Goal: Transaction & Acquisition: Subscribe to service/newsletter

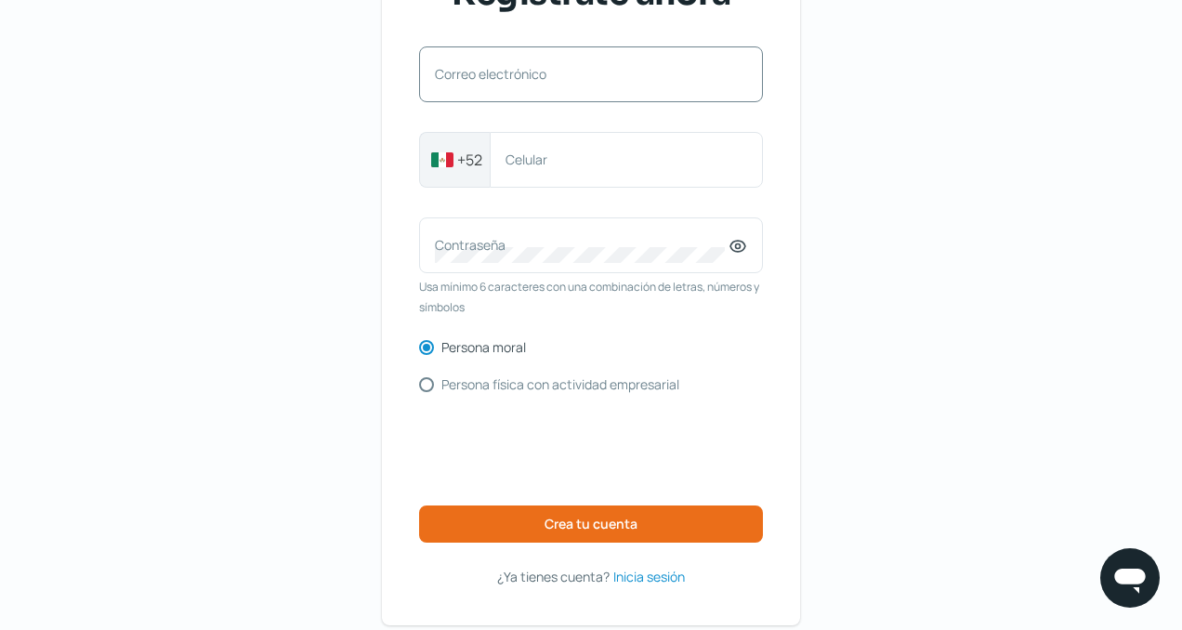
scroll to position [183, 0]
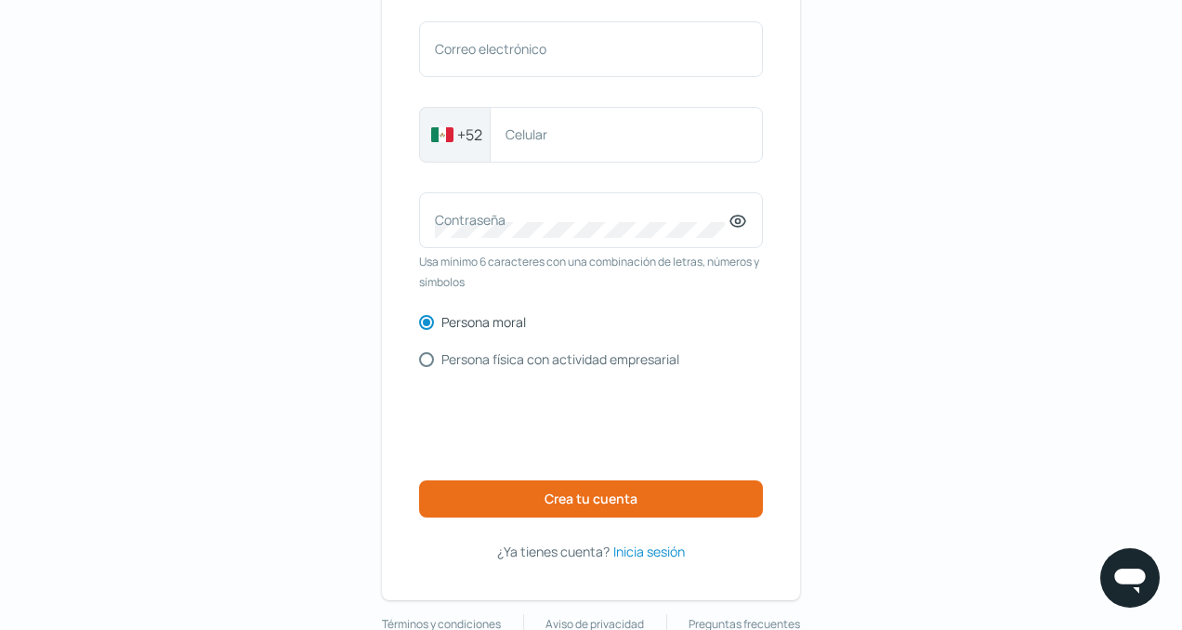
click at [430, 361] on input "Persona física con actividad empresarial" at bounding box center [426, 359] width 15 height 15
radio input "true"
radio input "false"
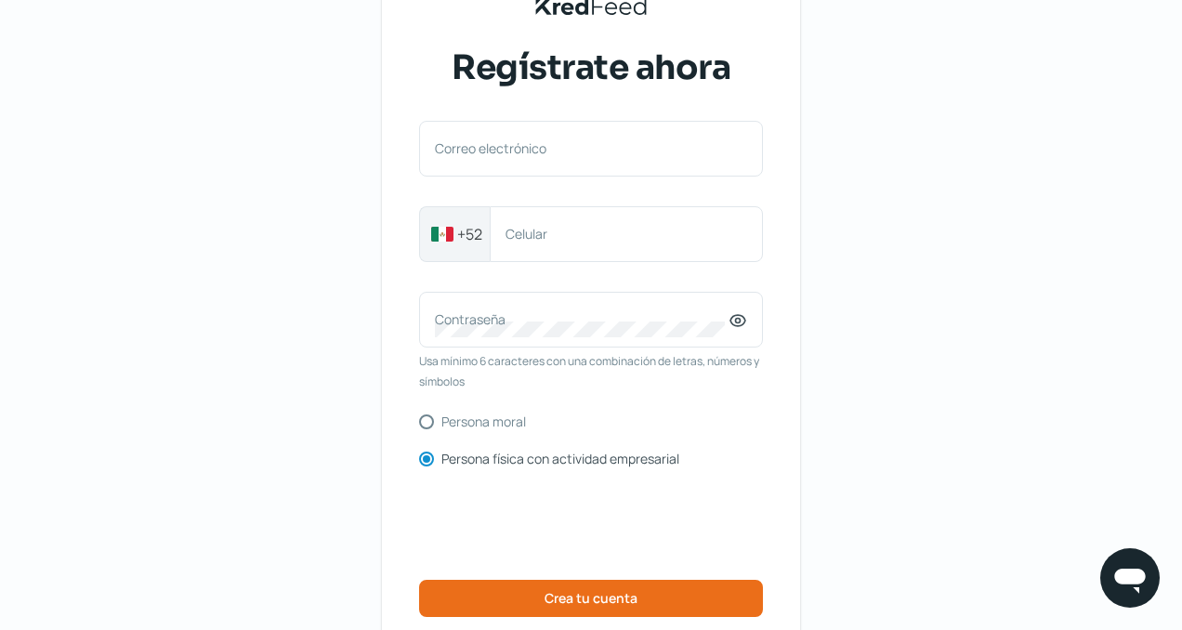
scroll to position [0, 0]
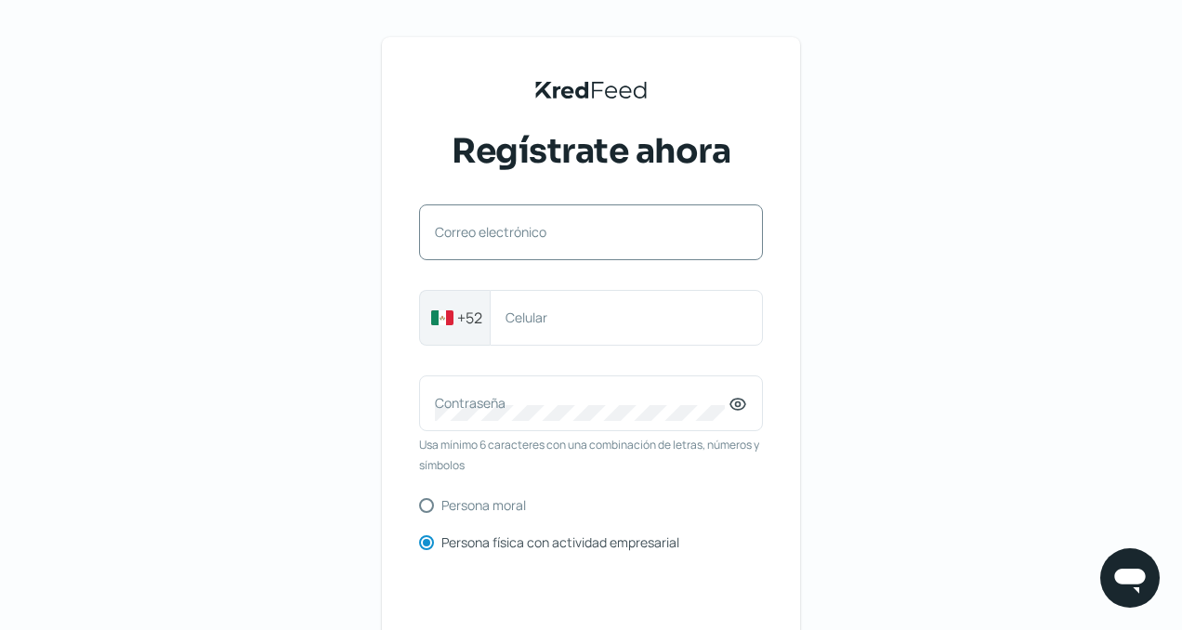
click at [505, 230] on label "Correo electrónico" at bounding box center [582, 232] width 294 height 18
click at [505, 233] on input "Correo electrónico" at bounding box center [591, 241] width 312 height 17
click at [475, 246] on input "Correo electrónico" at bounding box center [591, 241] width 312 height 17
type input "[EMAIL_ADDRESS][DOMAIN_NAME]"
type input "3339558428"
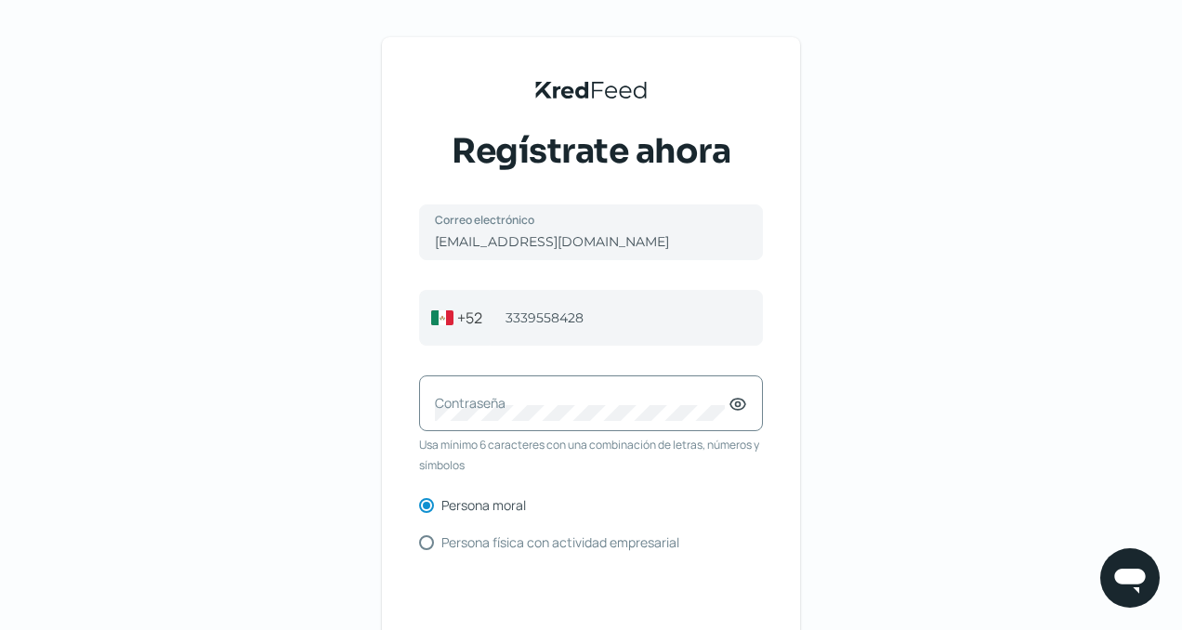
click at [584, 406] on label "Contraseña" at bounding box center [582, 403] width 294 height 18
click at [429, 546] on input "Persona física con actividad empresarial" at bounding box center [426, 542] width 15 height 15
radio input "true"
radio input "false"
click at [559, 406] on label "Contraseña" at bounding box center [582, 403] width 294 height 18
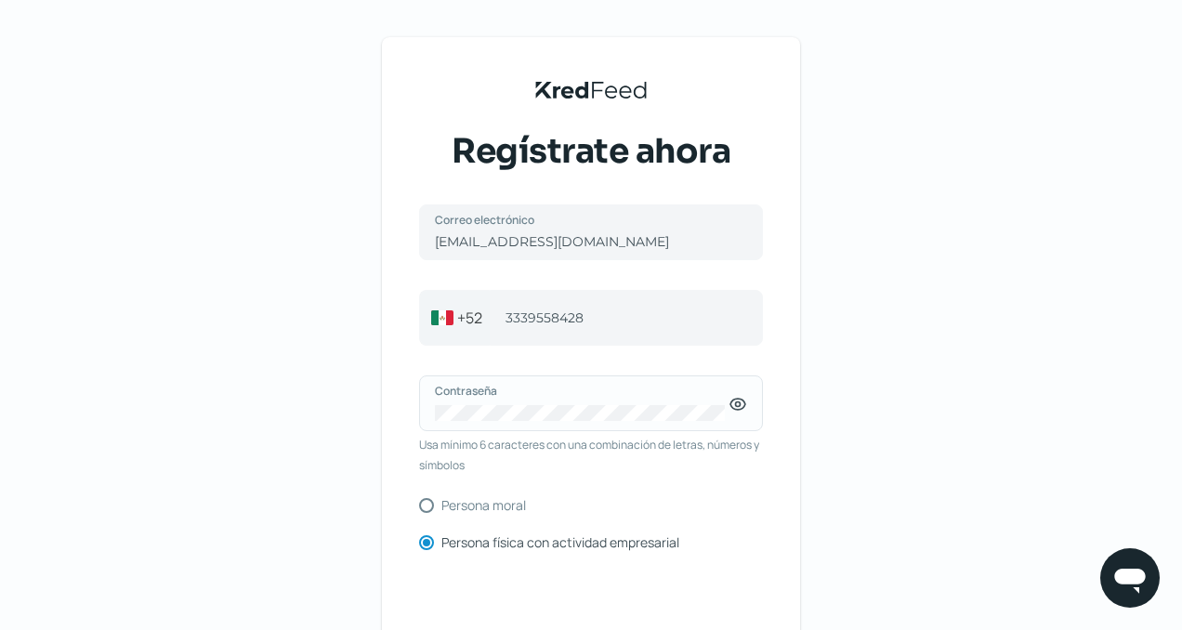
click at [743, 398] on icon at bounding box center [737, 404] width 19 height 19
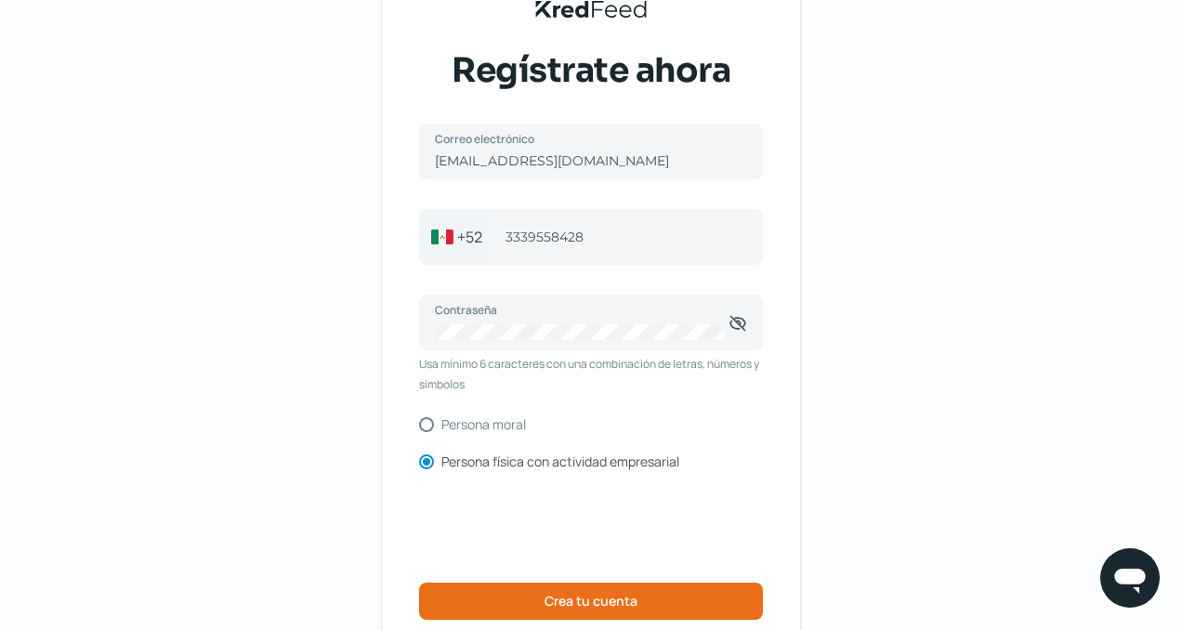
scroll to position [82, 0]
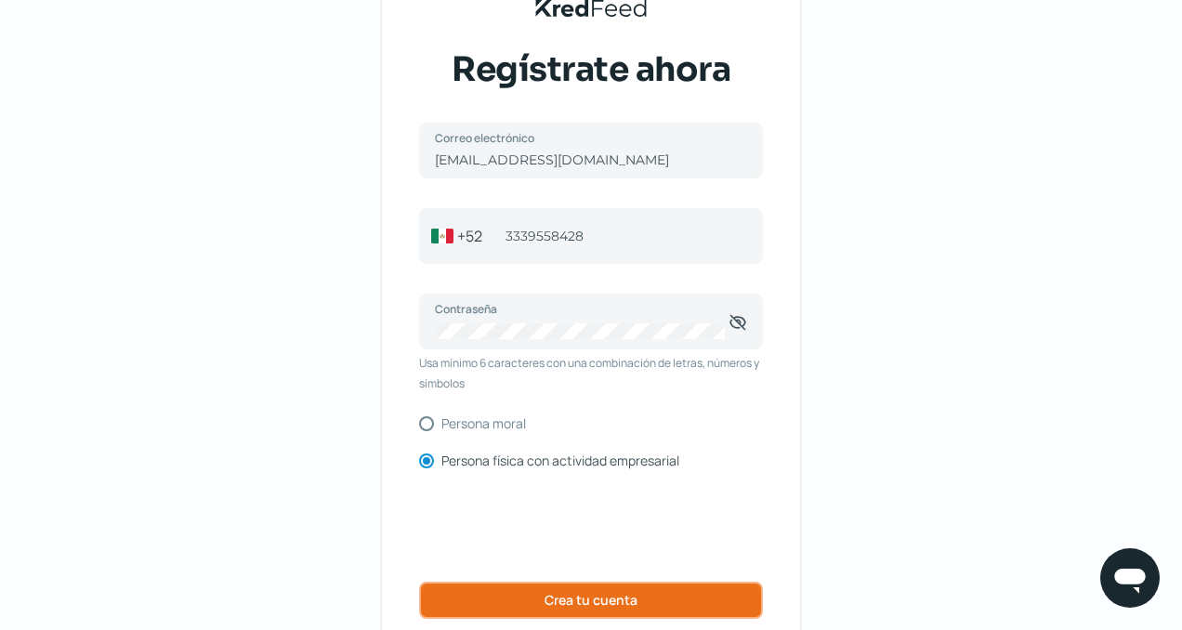
click at [723, 595] on button "Crea tu cuenta" at bounding box center [591, 600] width 344 height 37
click at [611, 604] on span "Crea tu cuenta" at bounding box center [590, 600] width 93 height 13
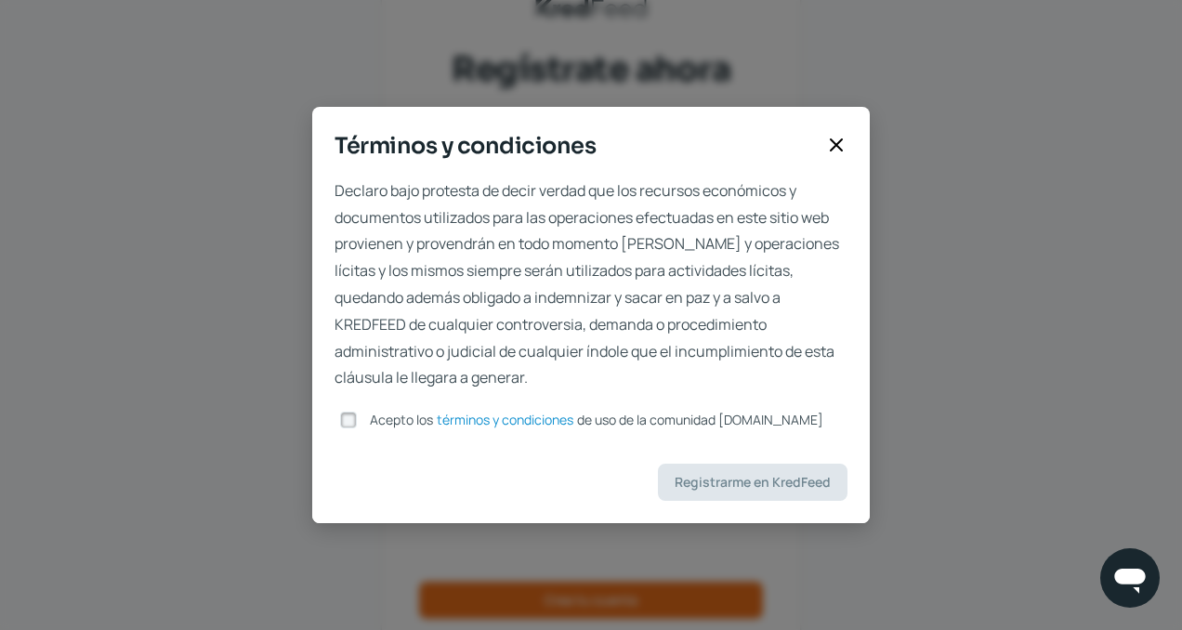
click at [350, 416] on input "Acepto los términos y condiciones de uso de la comunidad kredfeed.com" at bounding box center [348, 420] width 17 height 17
checkbox input "true"
click at [788, 477] on span "Registrarme en KredFeed" at bounding box center [752, 482] width 156 height 13
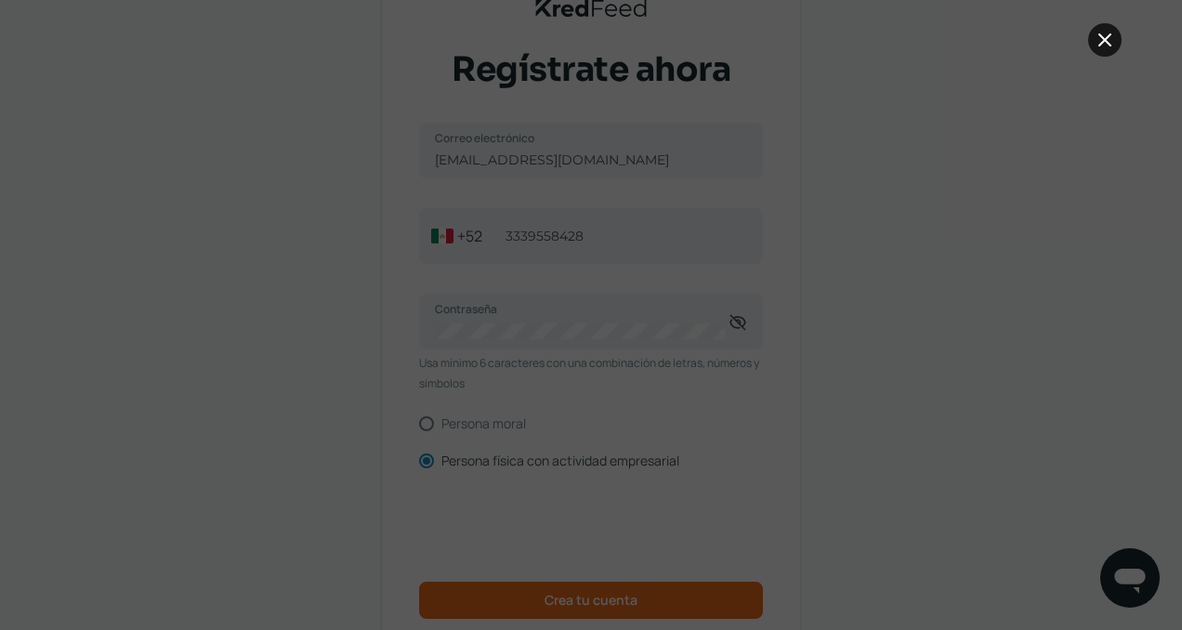
click at [1109, 38] on icon at bounding box center [1105, 40] width 22 height 22
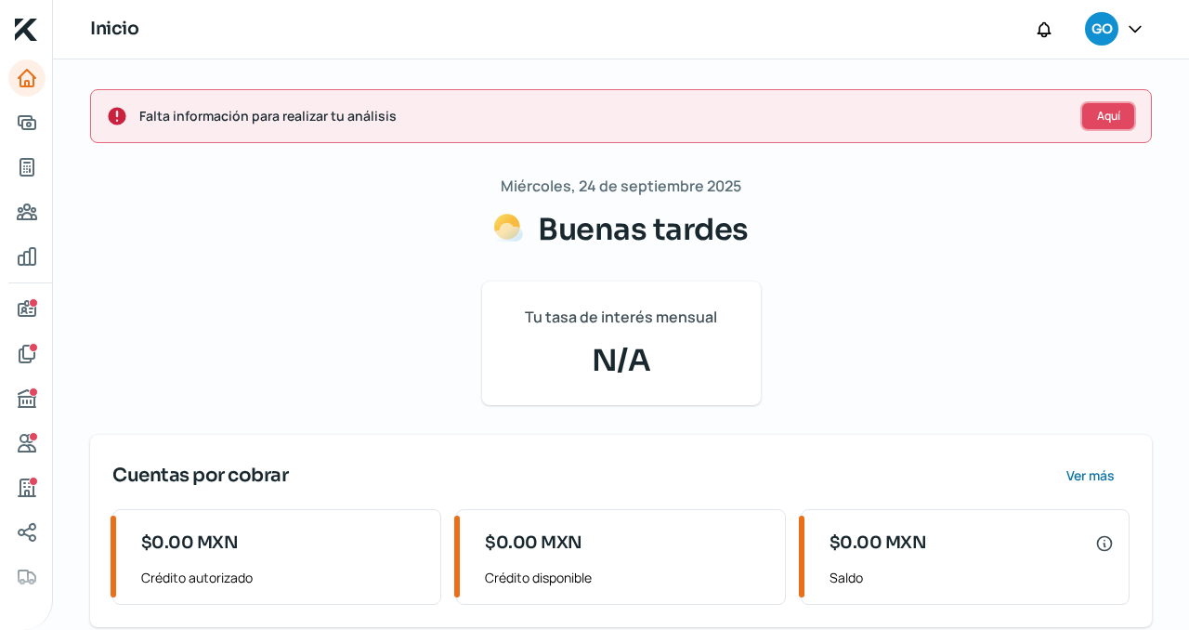
click at [1107, 117] on span "Aquí" at bounding box center [1108, 116] width 23 height 11
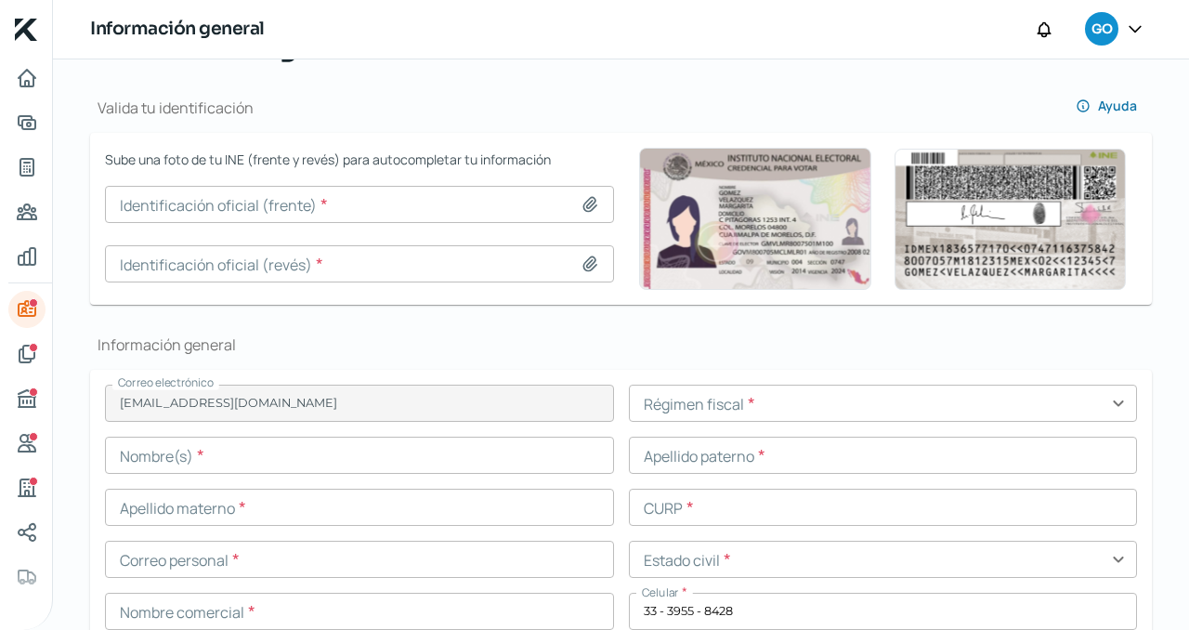
type input "gonzalovillava@tempoconsultores.mx"
type input "33 - 3955 - 8428"
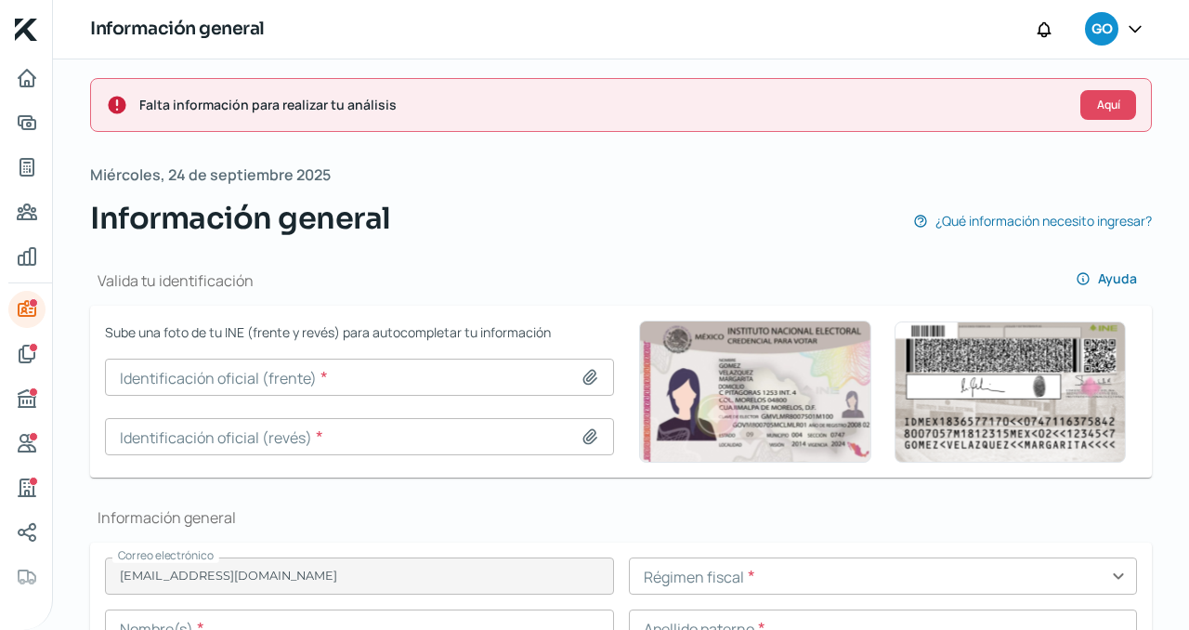
scroll to position [14, 0]
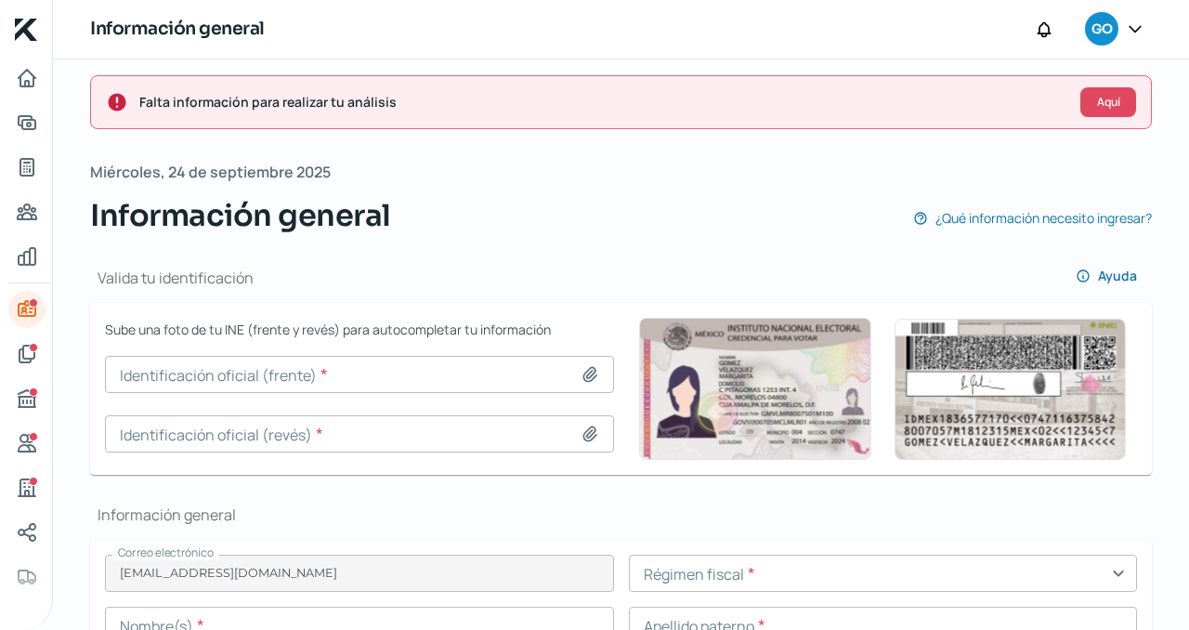
click at [525, 375] on input at bounding box center [359, 374] width 509 height 37
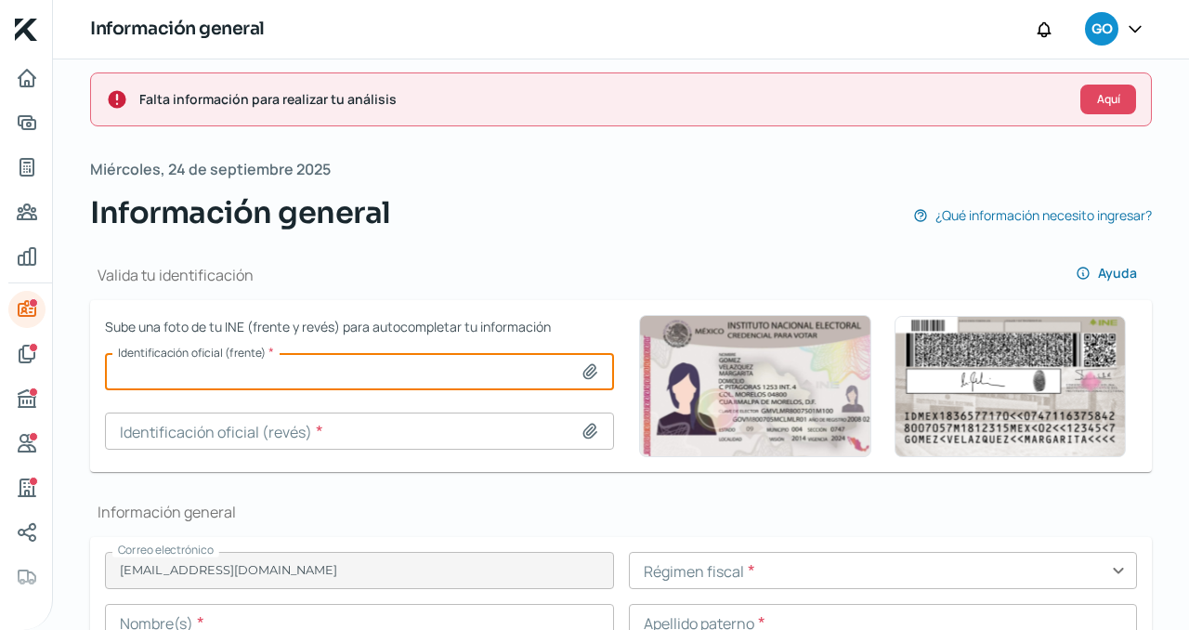
type input "C:\fakepath\Copia de IMG_6199.jpg"
type input "Copia de IMG_6199.jpg"
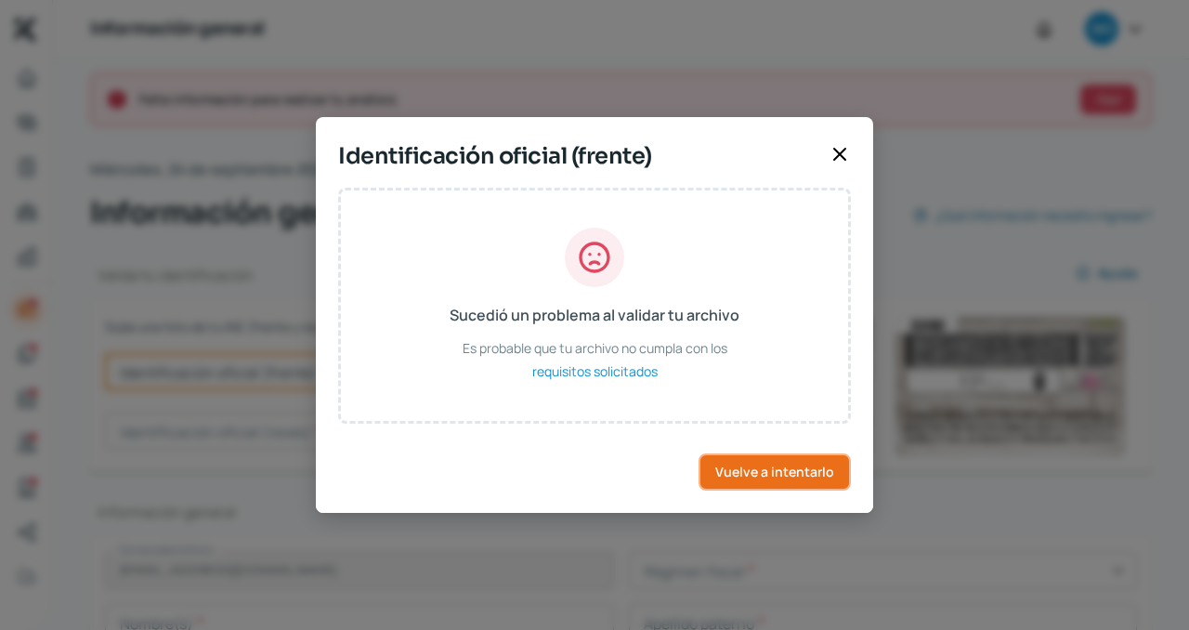
click at [739, 476] on span "Vuelve a intentarlo" at bounding box center [774, 471] width 119 height 13
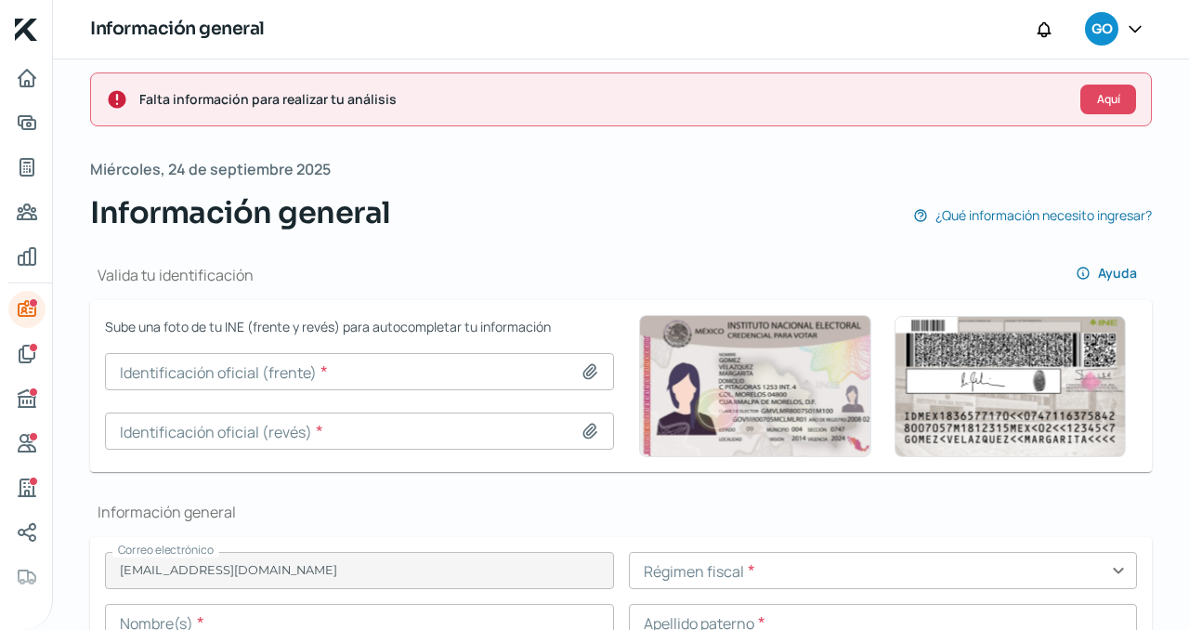
click at [994, 34] on div "Información general GO" at bounding box center [621, 29] width 1136 height 59
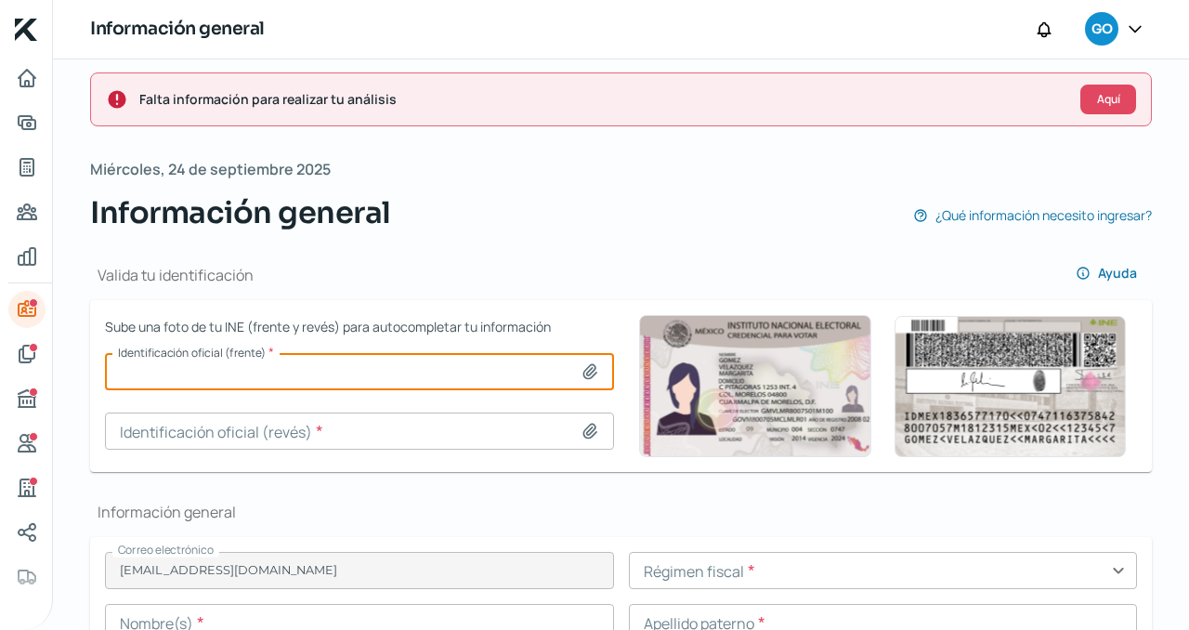
click at [390, 363] on input at bounding box center [359, 371] width 509 height 37
